Goal: Information Seeking & Learning: Learn about a topic

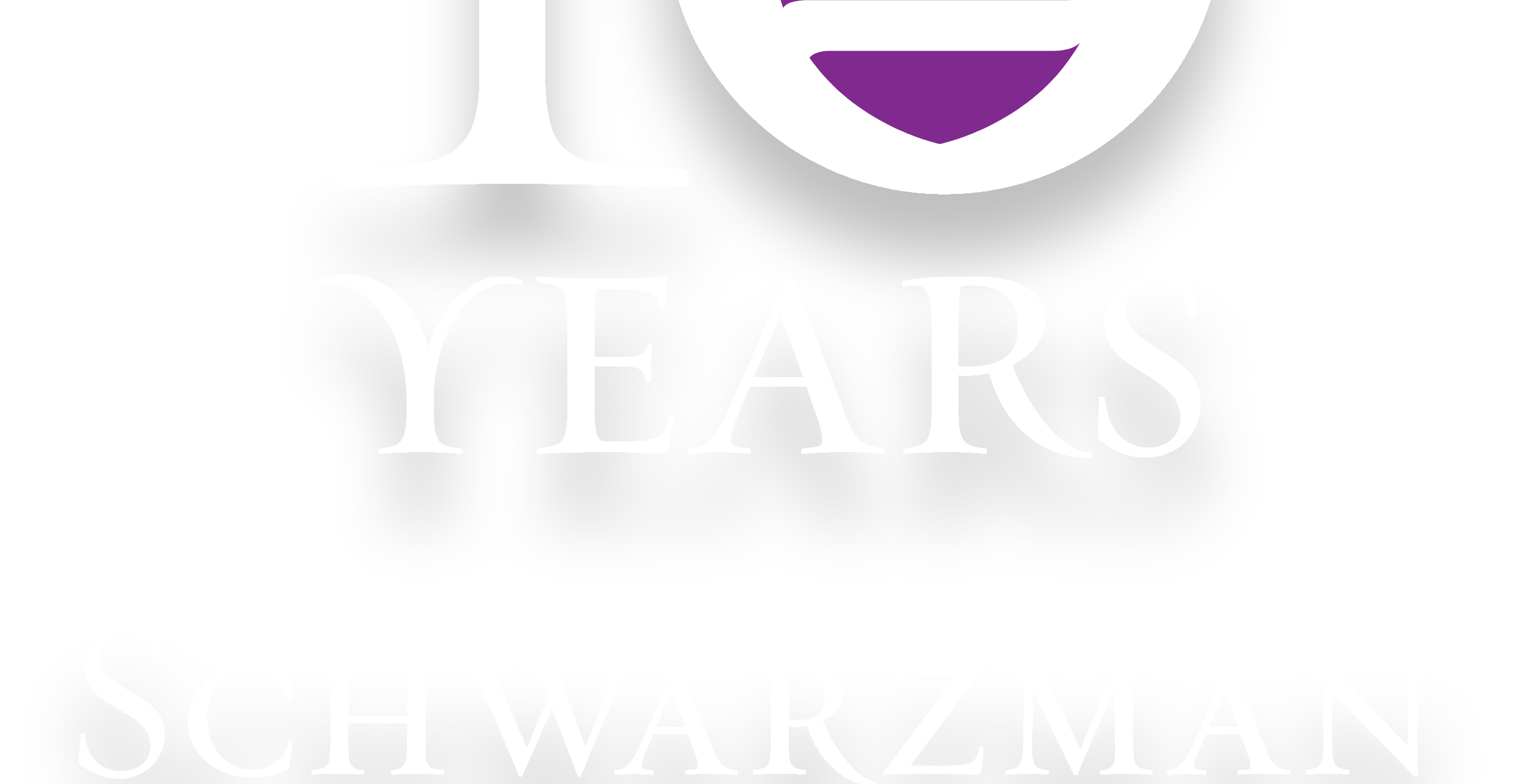
scroll to position [1096, 0]
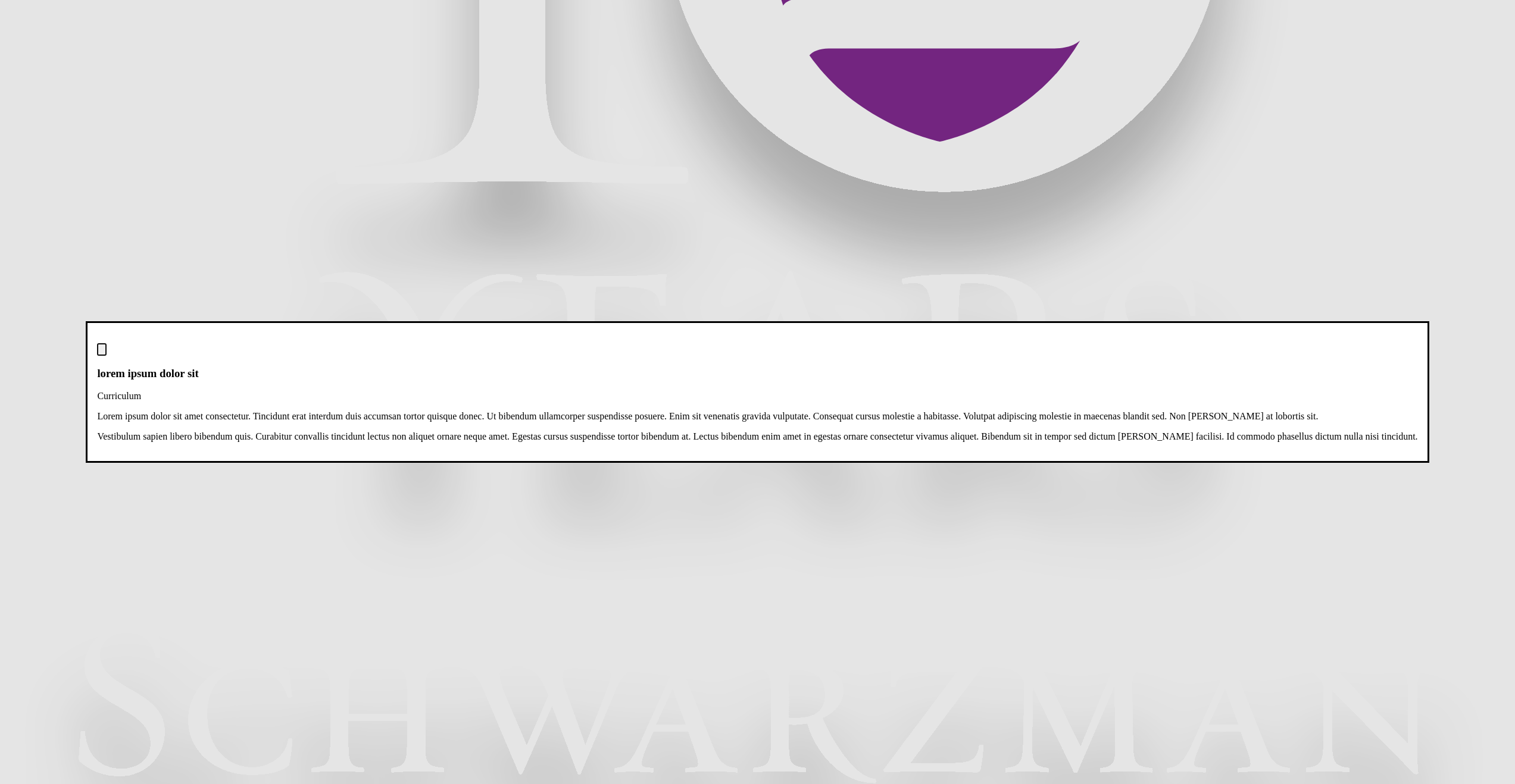
click at [102, 353] on img "Close modal dialog" at bounding box center [102, 353] width 0 height 0
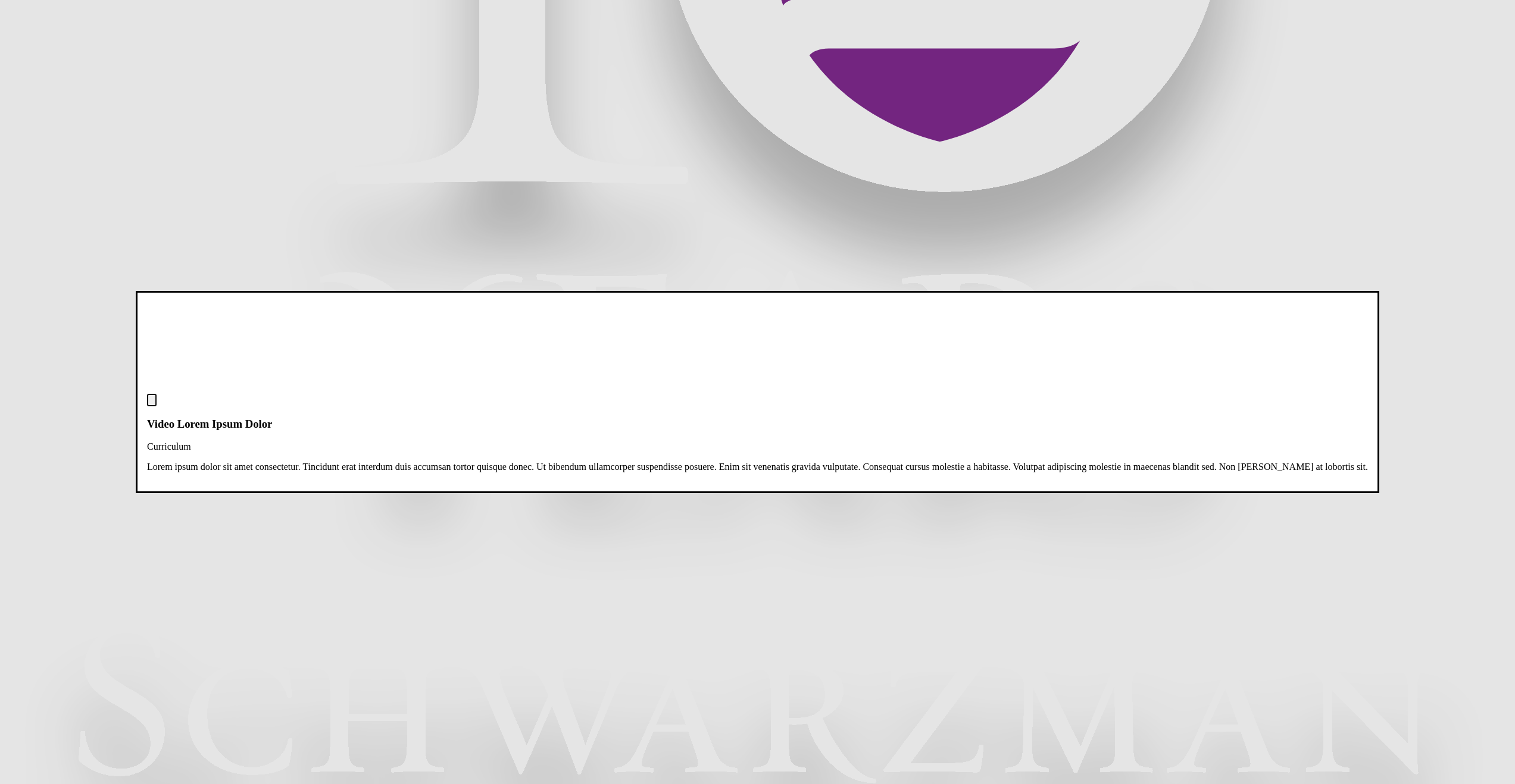
click at [151, 403] on img "Close modal dialog" at bounding box center [151, 403] width 0 height 0
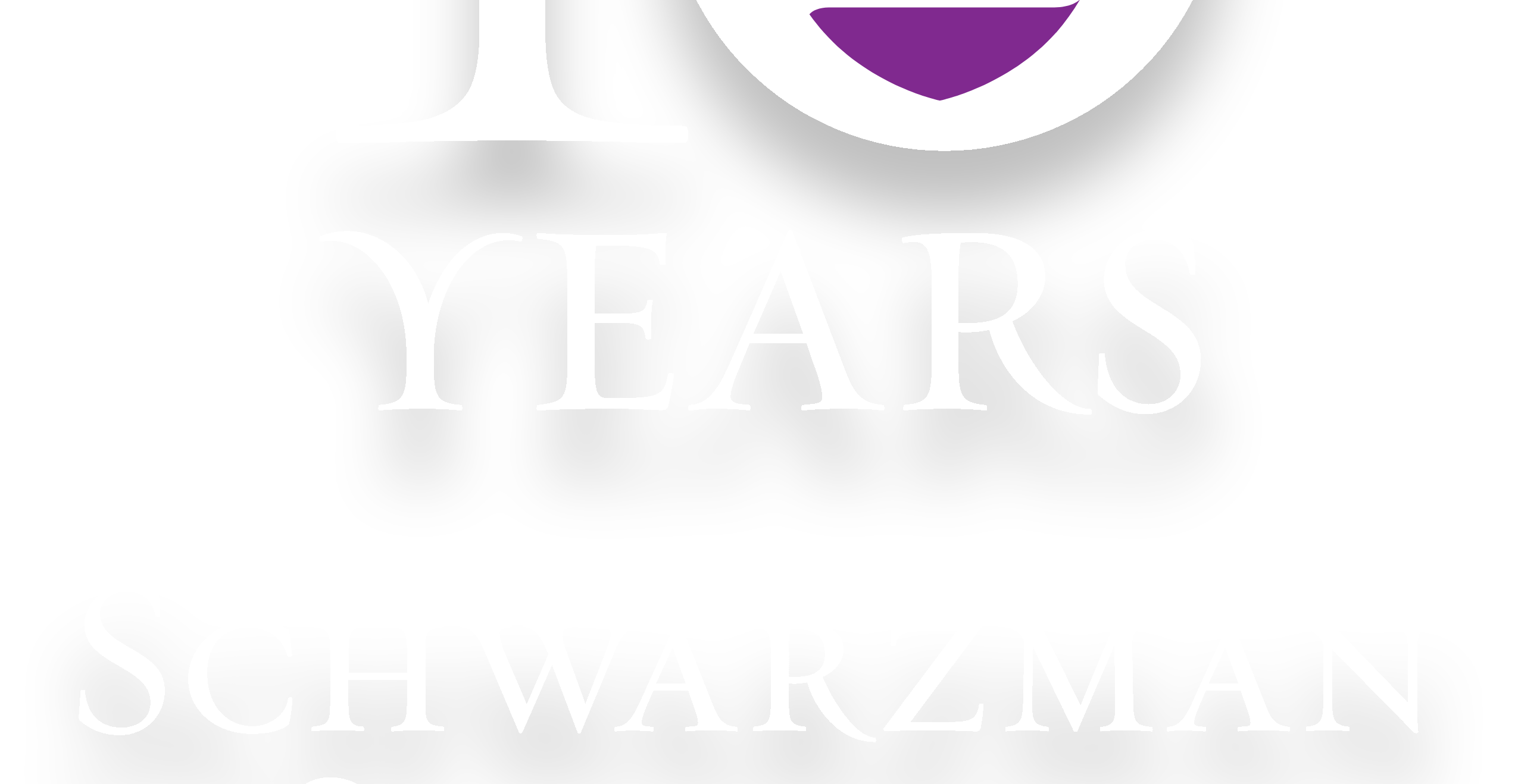
scroll to position [1145, 0]
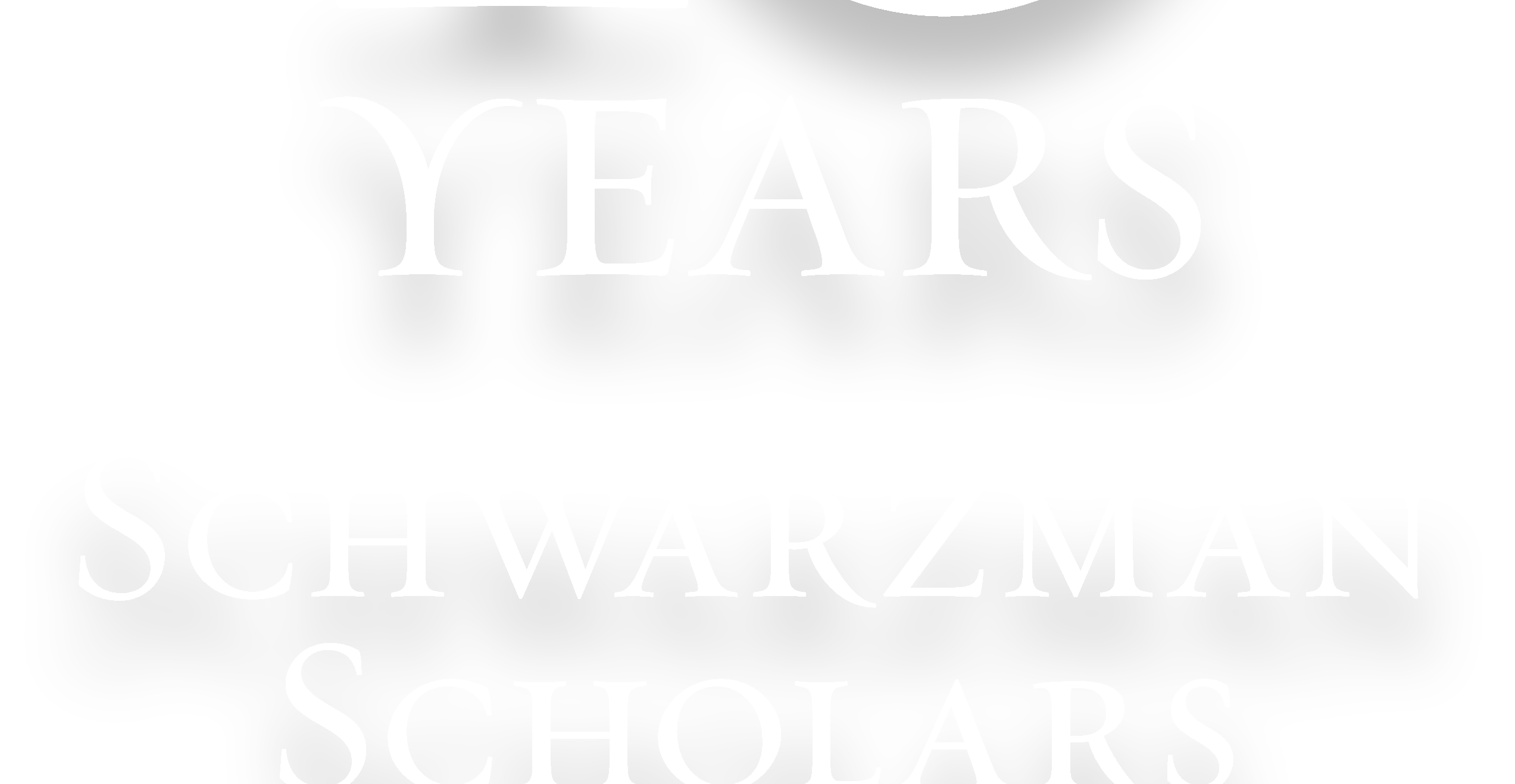
scroll to position [1263, 0]
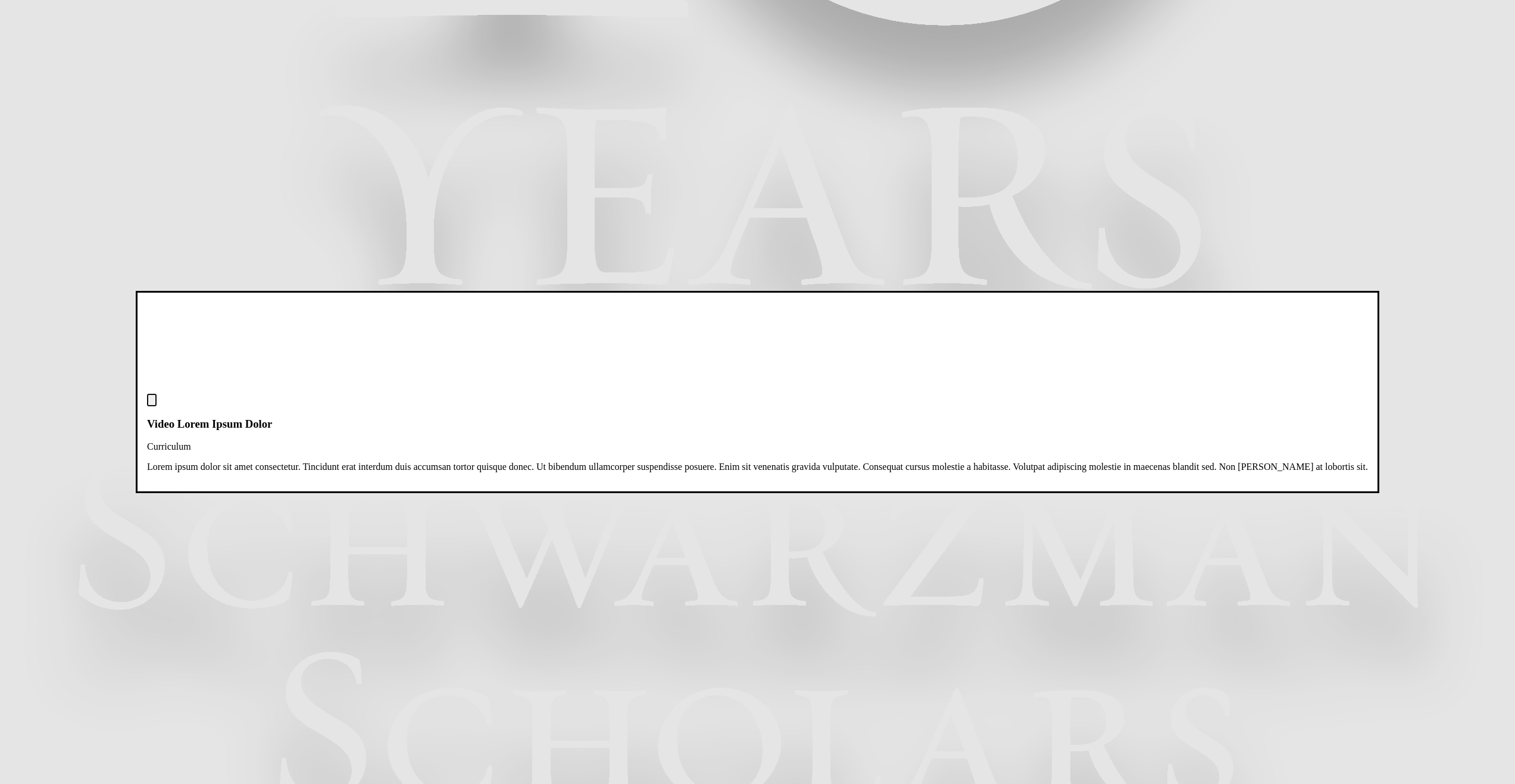
click at [151, 403] on img "Close modal dialog" at bounding box center [151, 403] width 0 height 0
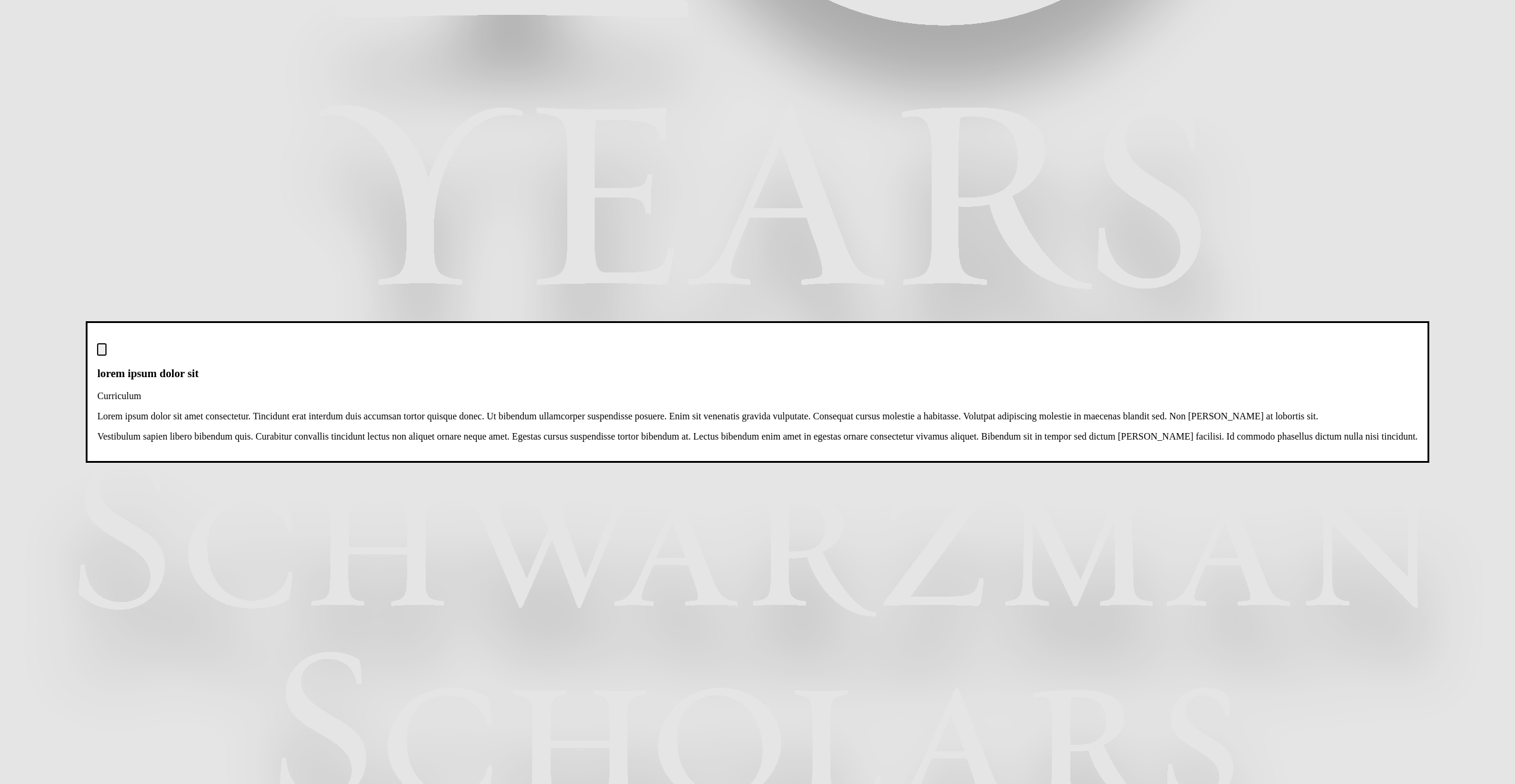
click at [102, 353] on img "Close modal dialog" at bounding box center [102, 353] width 0 height 0
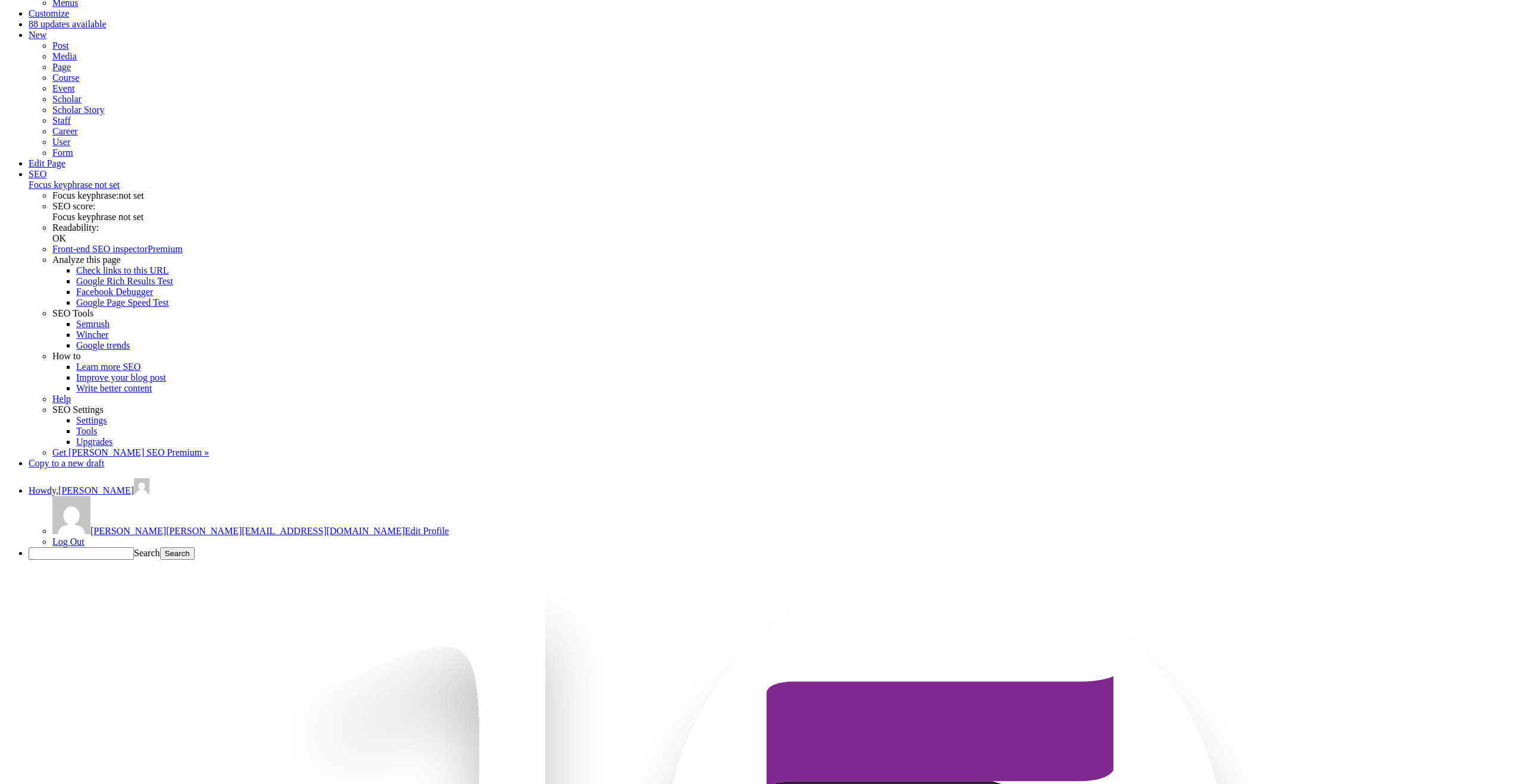
scroll to position [0, 0]
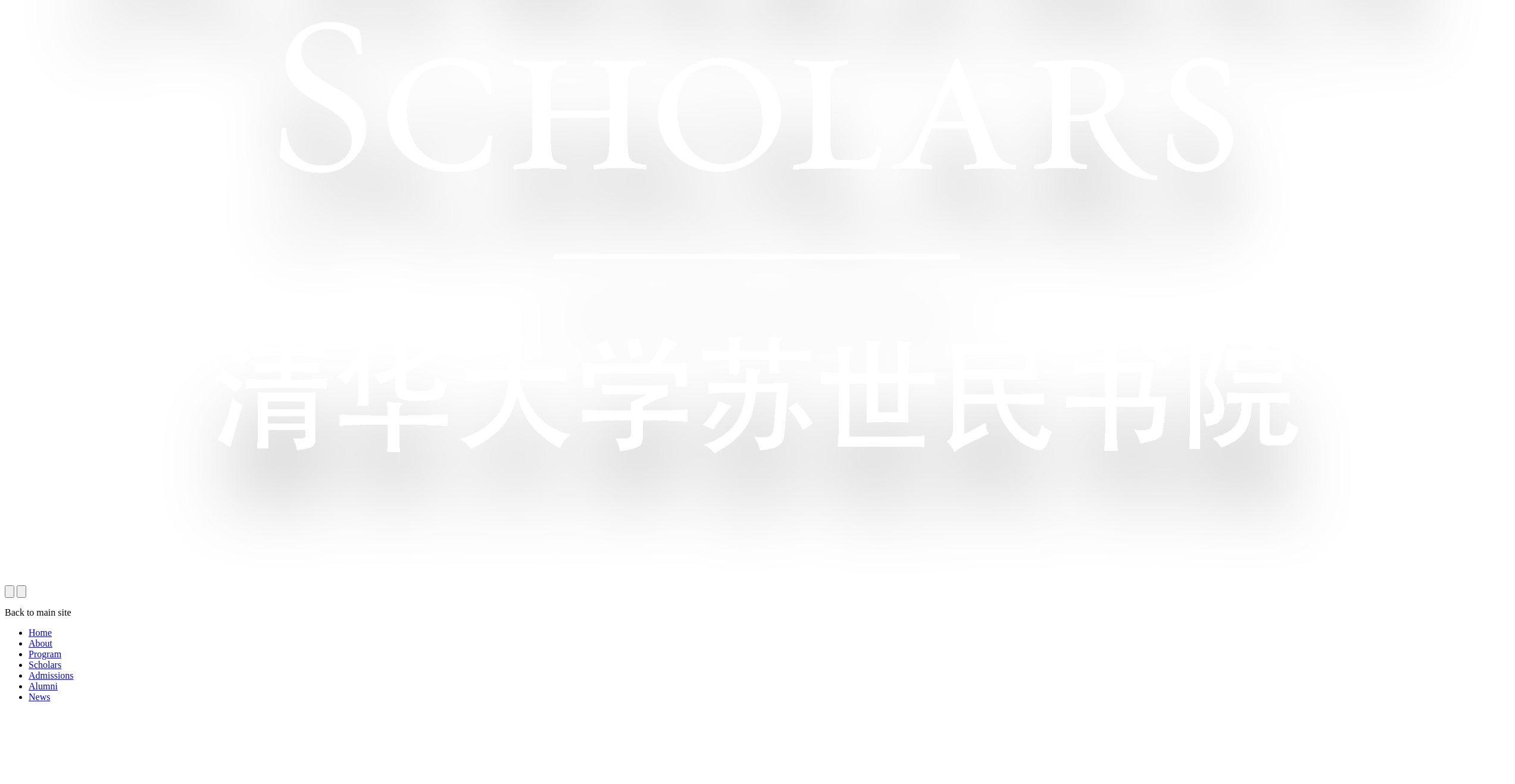
scroll to position [1263, 0]
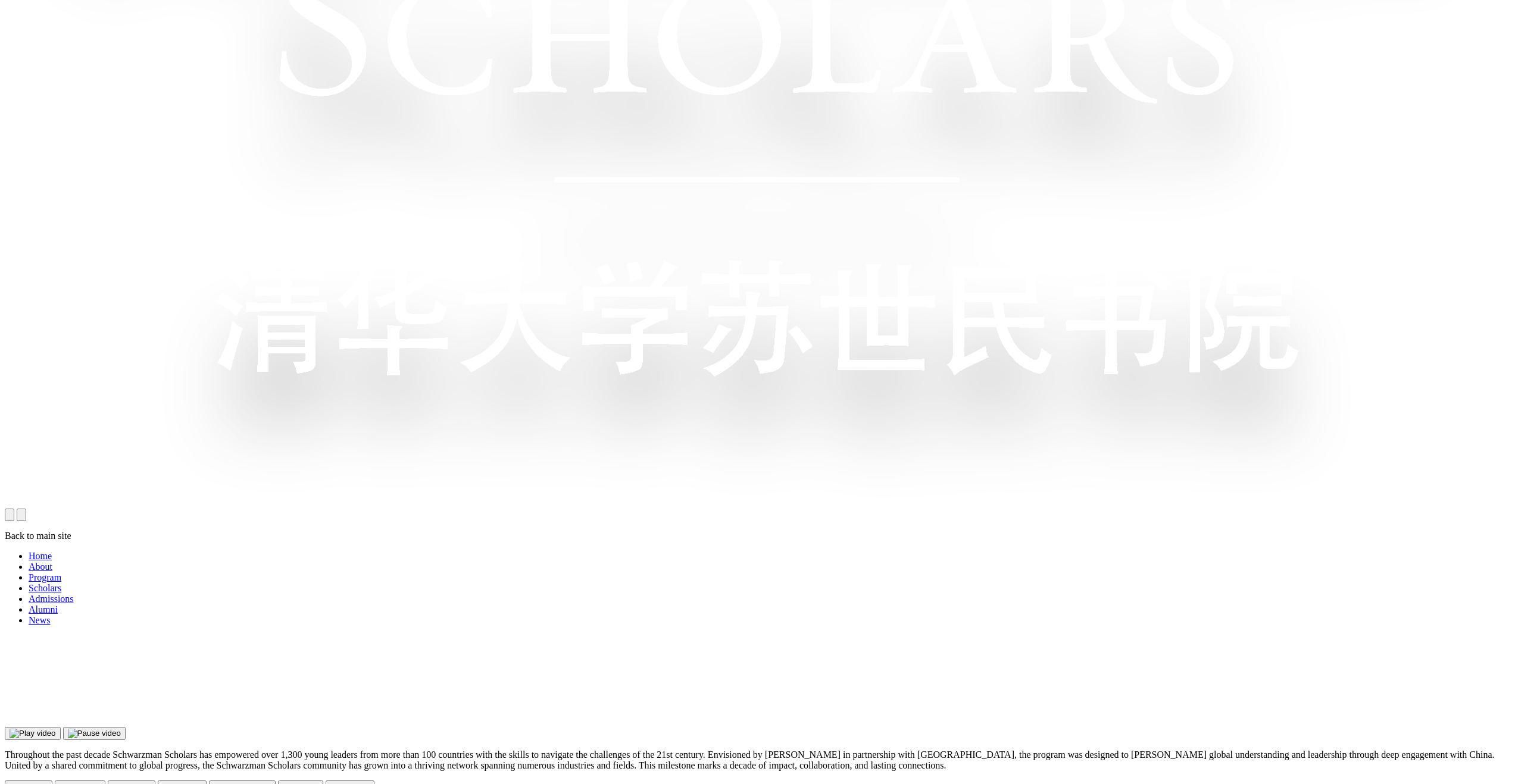
scroll to position [1193, 0]
